Goal: Task Accomplishment & Management: Complete application form

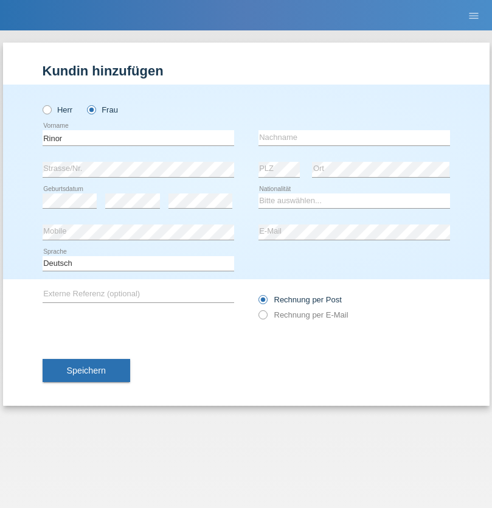
type input "Rinor"
click at [354, 137] on input "text" at bounding box center [354, 137] width 192 height 15
type input "Toskaj"
select select "XK"
select select "C"
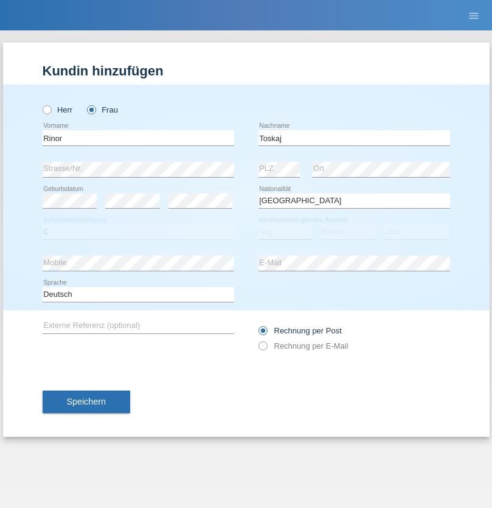
select select "19"
select select "07"
select select "1998"
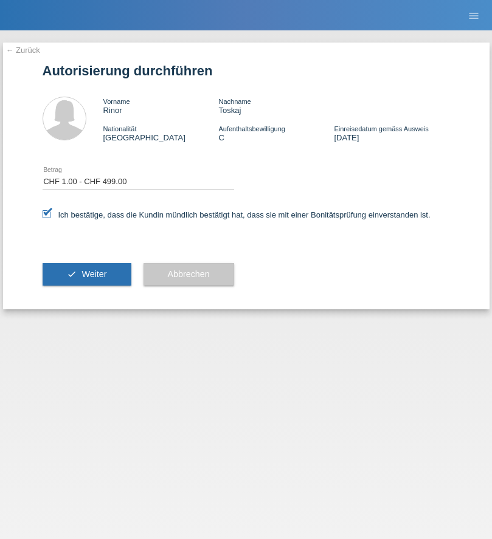
select select "1"
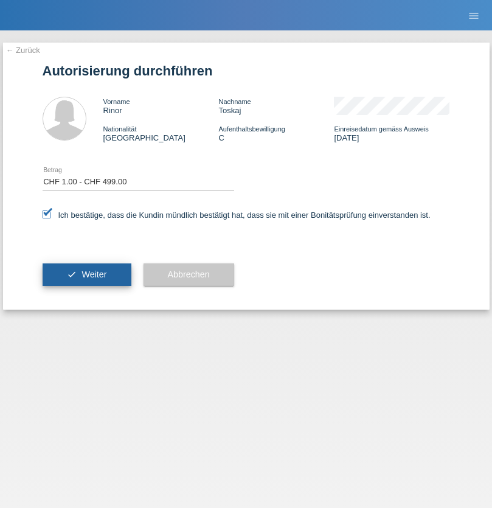
click at [86, 274] on span "Weiter" at bounding box center [93, 274] width 25 height 10
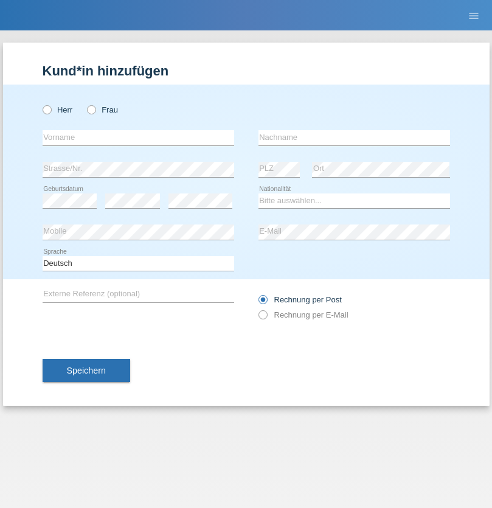
radio input "true"
click at [138, 137] on input "text" at bounding box center [139, 137] width 192 height 15
type input "ali"
click at [354, 137] on input "text" at bounding box center [354, 137] width 192 height 15
type input "Amini"
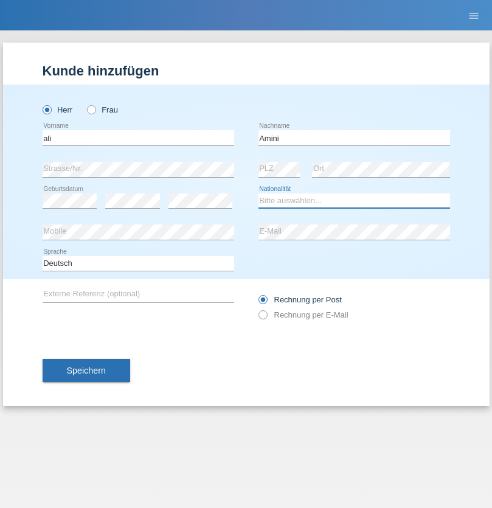
select select "AF"
select select "C"
select select "18"
select select "08"
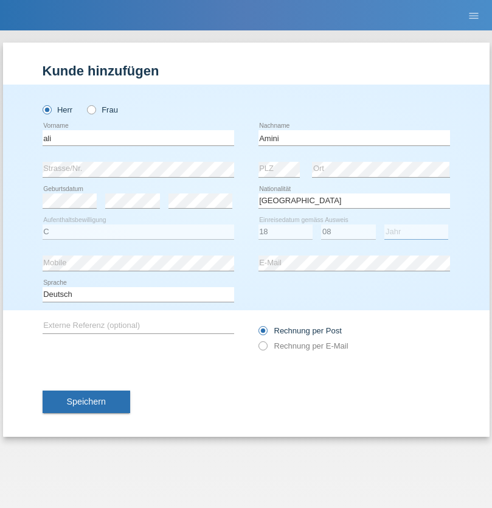
select select "2015"
